Goal: Browse casually

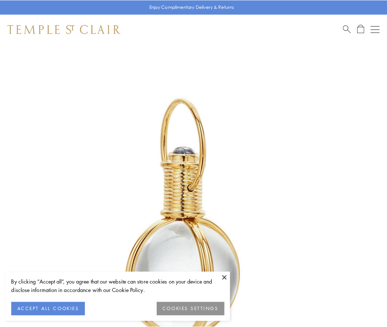
scroll to position [192, 0]
